Goal: Task Accomplishment & Management: Manage account settings

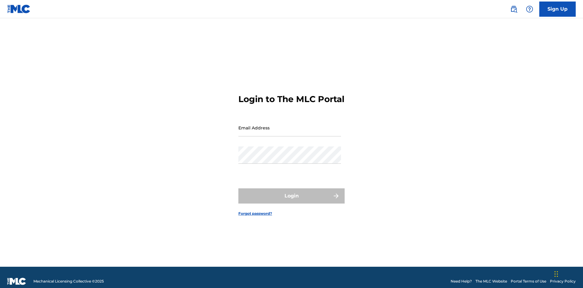
scroll to position [8, 0]
click at [290, 125] on input "Email Address" at bounding box center [290, 127] width 103 height 17
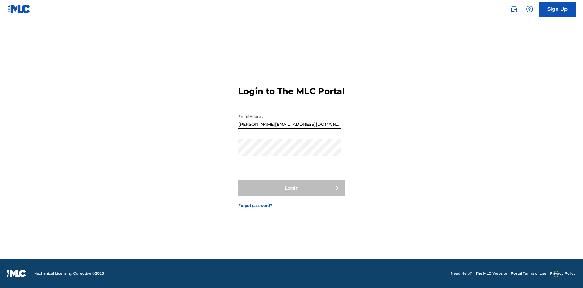
type input "[PERSON_NAME][EMAIL_ADDRESS][DOMAIN_NAME]"
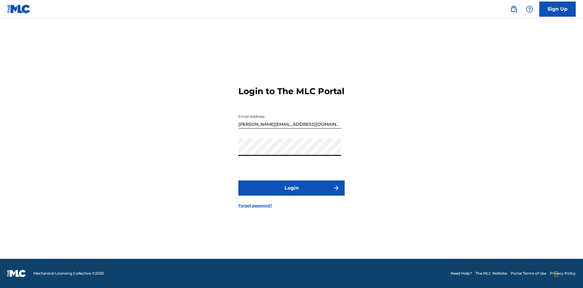
click at [292, 193] on button "Login" at bounding box center [292, 187] width 106 height 15
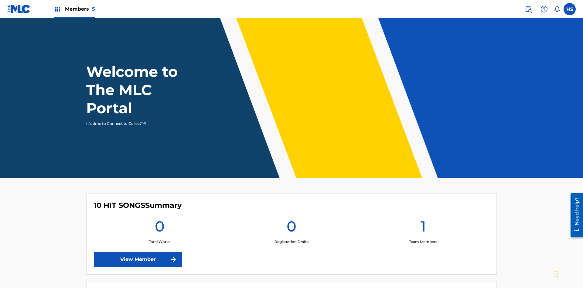
scroll to position [26, 0]
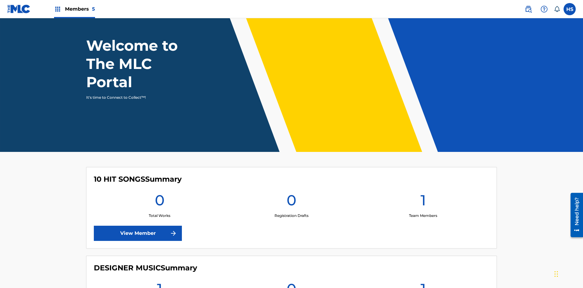
click at [138, 226] on link "View Member" at bounding box center [138, 233] width 88 height 15
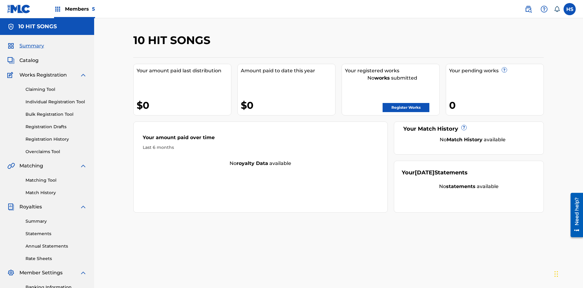
click at [74, 9] on span "Members 5" at bounding box center [80, 8] width 30 height 7
click at [81, 31] on img at bounding box center [81, 31] width 12 height 12
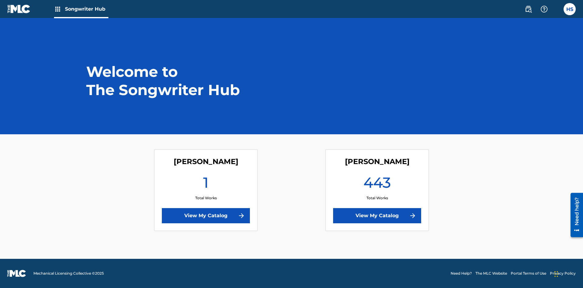
click at [377, 216] on link "View My Catalog" at bounding box center [377, 215] width 88 height 15
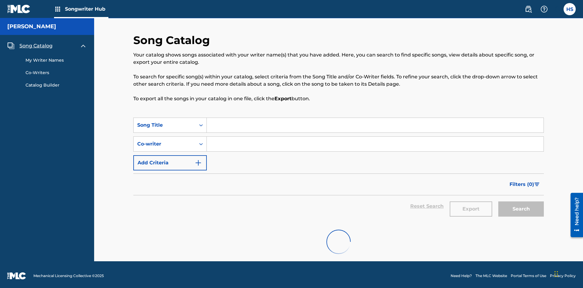
click at [36, 43] on span "Song Catalog" at bounding box center [35, 45] width 33 height 7
click at [56, 58] on link "My Writer Names" at bounding box center [56, 60] width 61 height 6
